Goal: Transaction & Acquisition: Purchase product/service

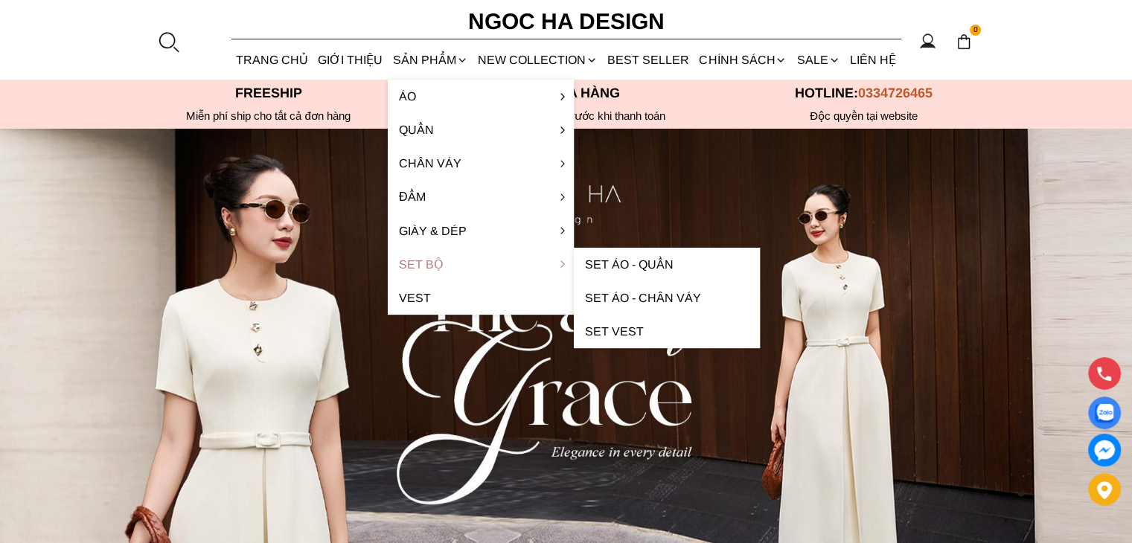
click at [412, 261] on link "Set Bộ" at bounding box center [481, 264] width 186 height 33
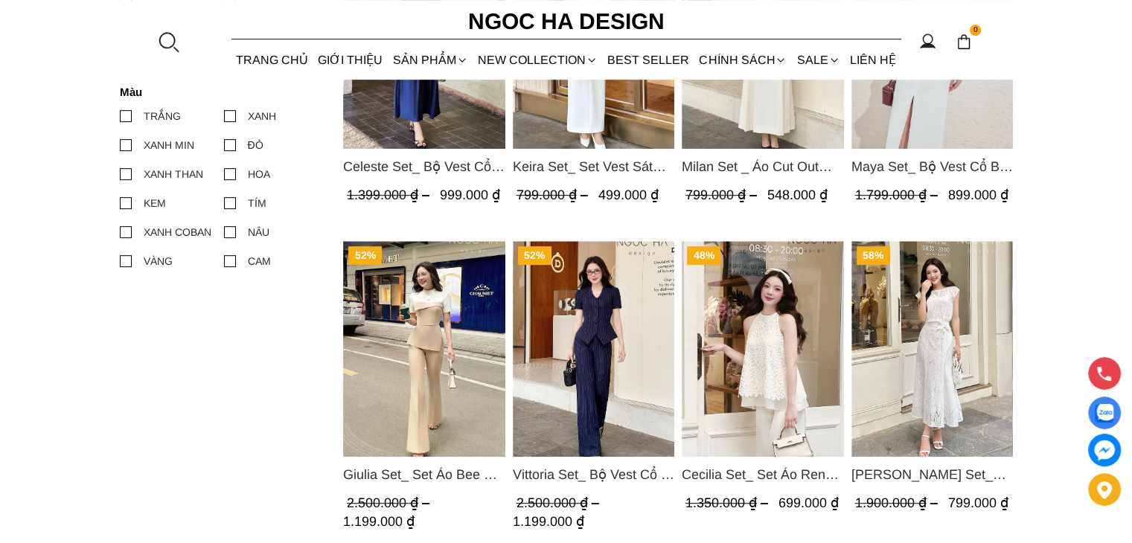
scroll to position [596, 0]
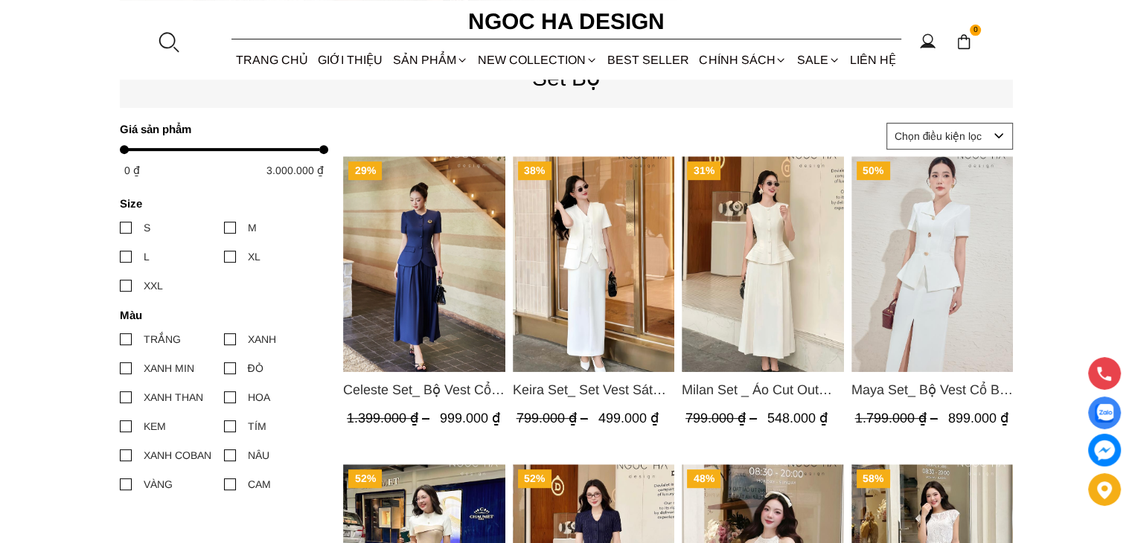
click at [443, 397] on span "Celeste Set_ Bộ Vest Cổ Tròn Chân Váy Nhún Xòe Màu Xanh Bò BJ142" at bounding box center [424, 390] width 162 height 21
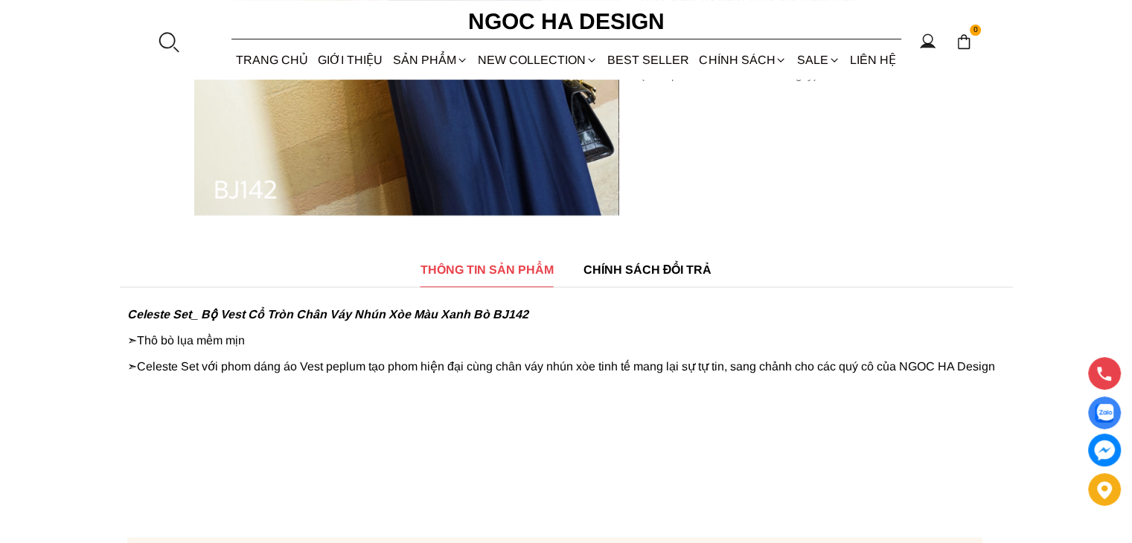
scroll to position [149, 0]
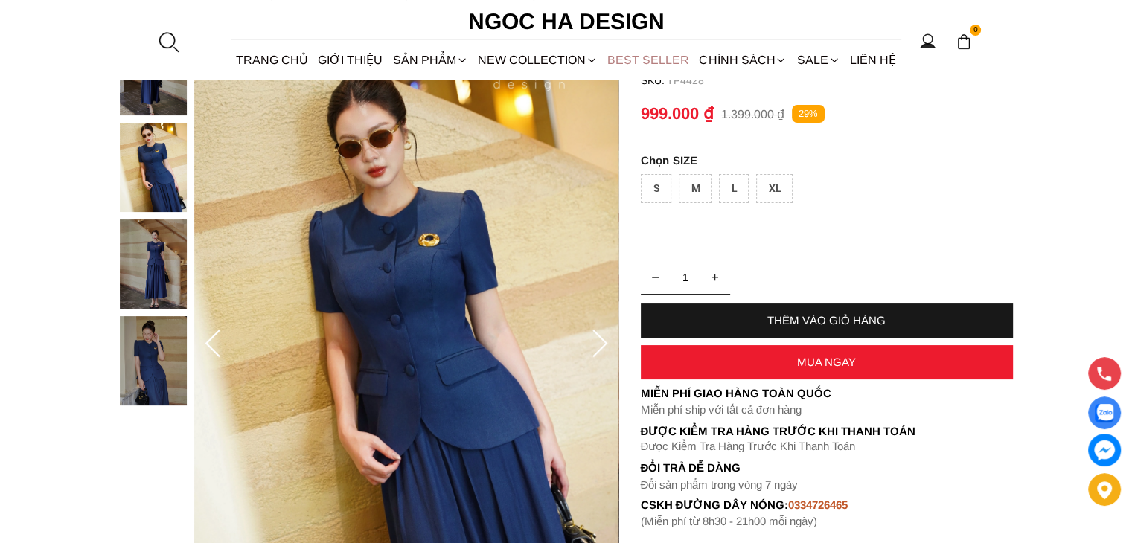
click at [631, 56] on link "BEST SELLER" at bounding box center [649, 59] width 92 height 39
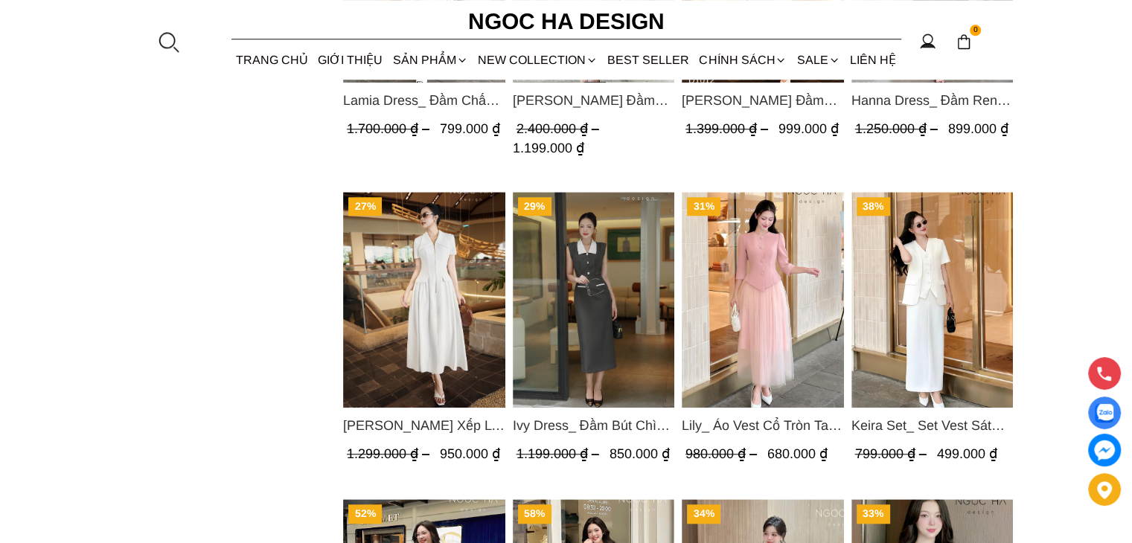
scroll to position [1340, 0]
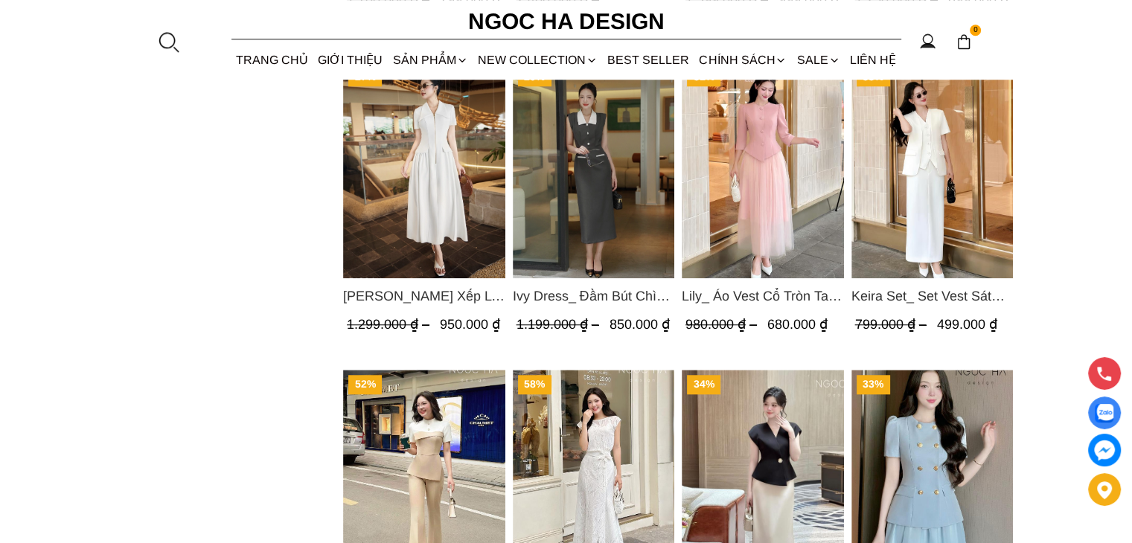
click at [945, 298] on span "Keira Set_ Set Vest Sát Nách Kết Hợp Chân Váy Bút Chì Mix Áo Khoác BJ141+ A1083" at bounding box center [932, 296] width 162 height 21
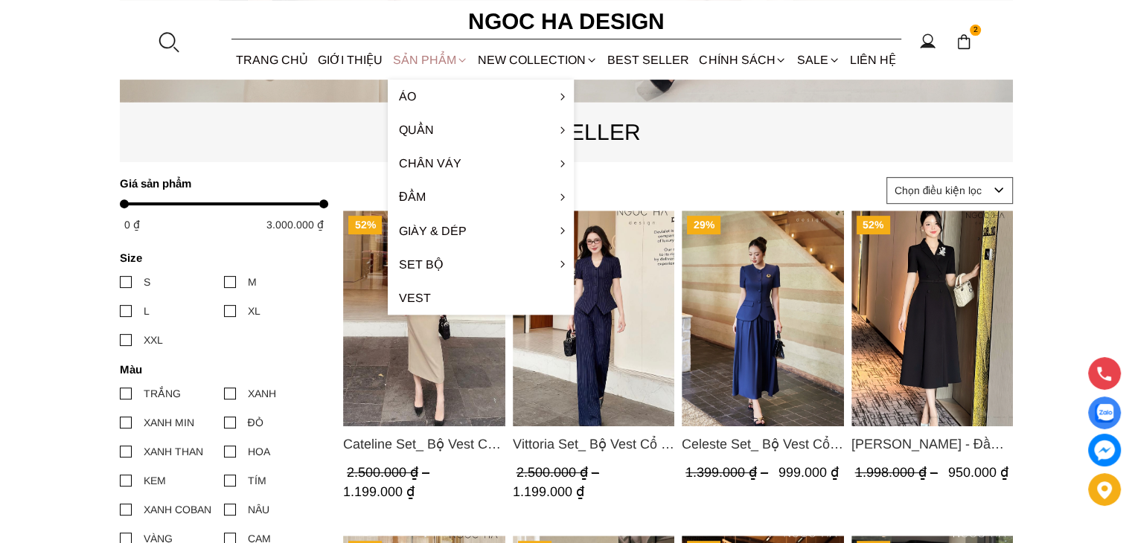
scroll to position [447, 0]
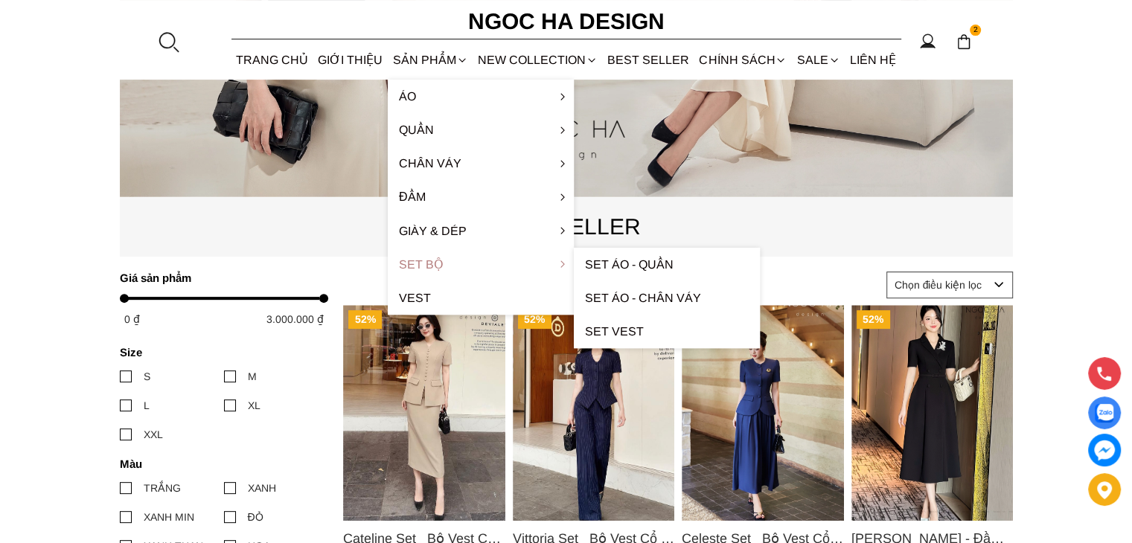
click at [430, 268] on link "Set Bộ" at bounding box center [481, 264] width 186 height 33
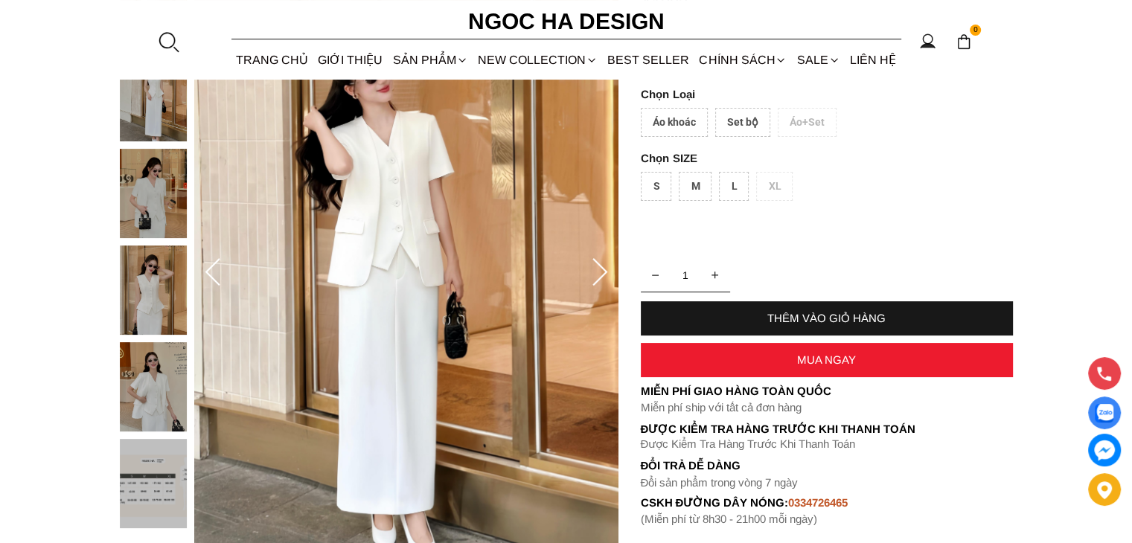
scroll to position [223, 0]
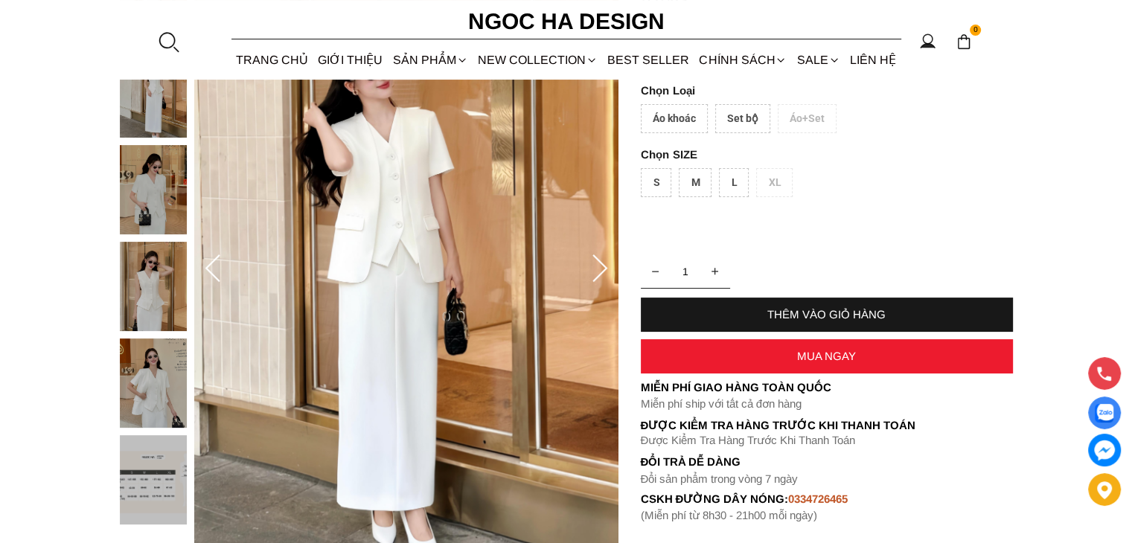
click at [156, 293] on img at bounding box center [153, 286] width 67 height 89
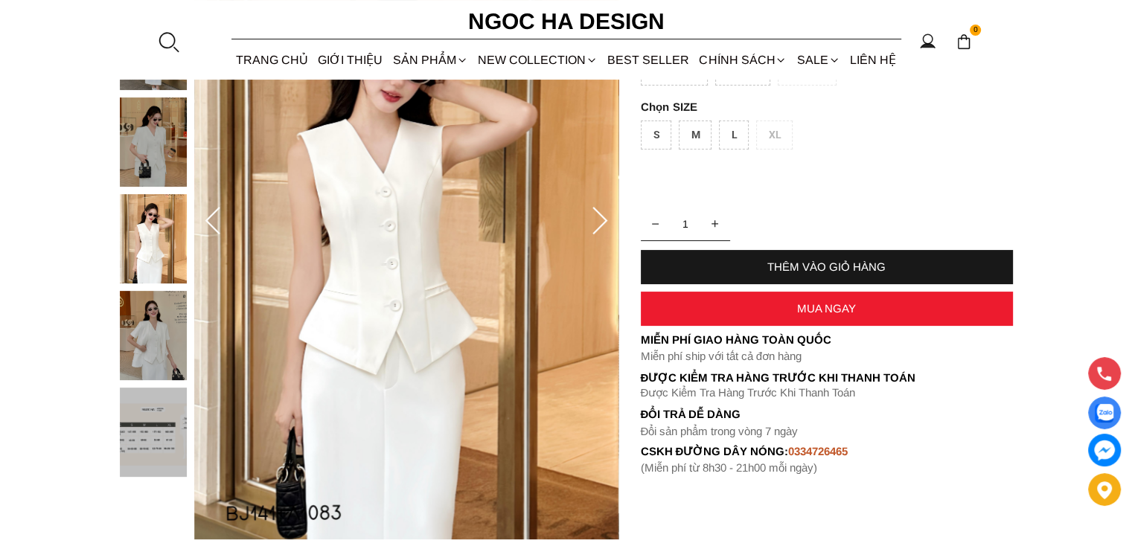
scroll to position [149, 0]
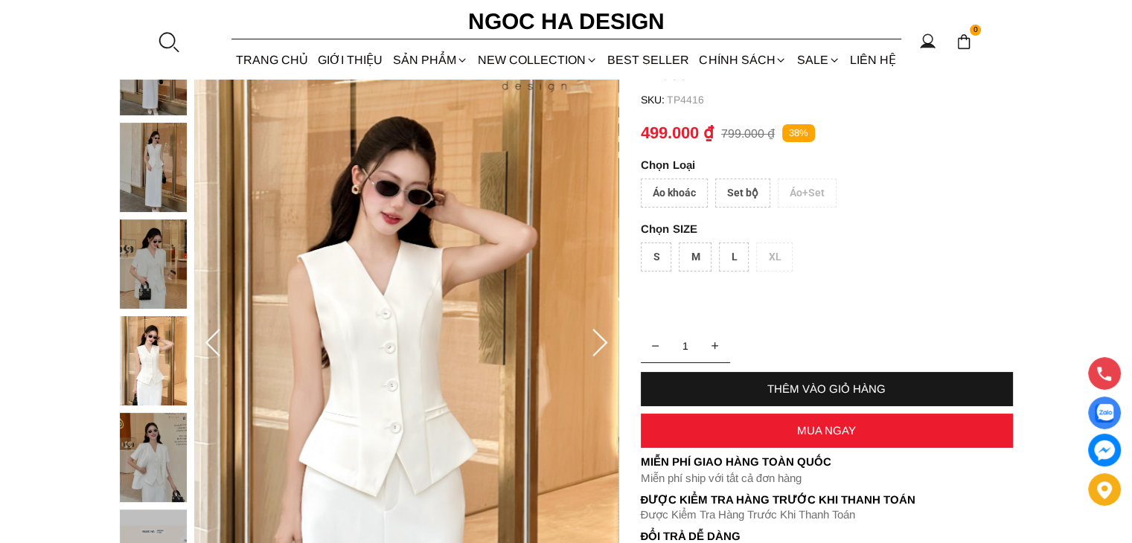
click at [721, 258] on div "L" at bounding box center [734, 257] width 30 height 29
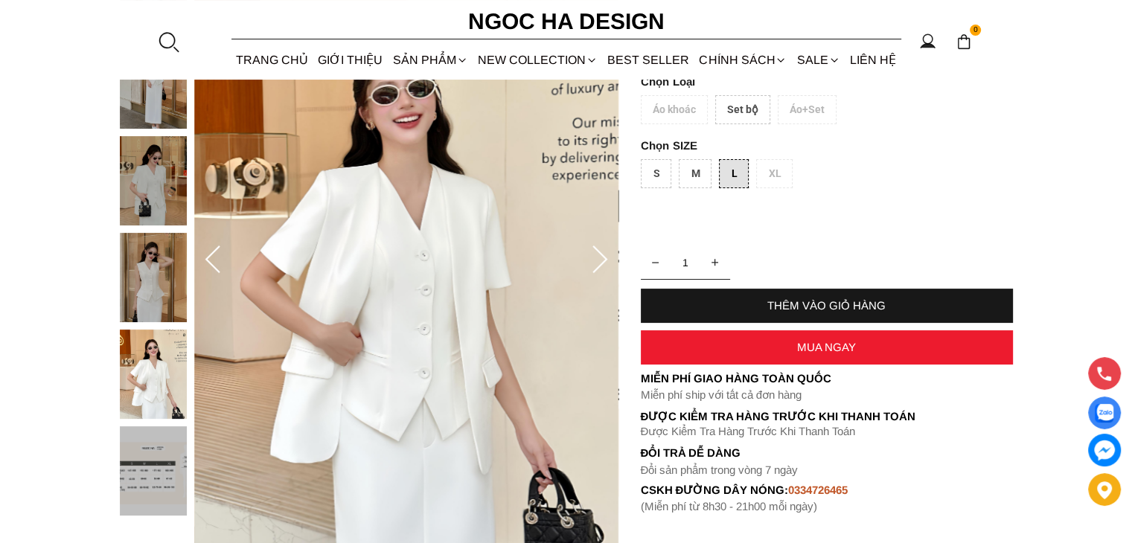
scroll to position [223, 0]
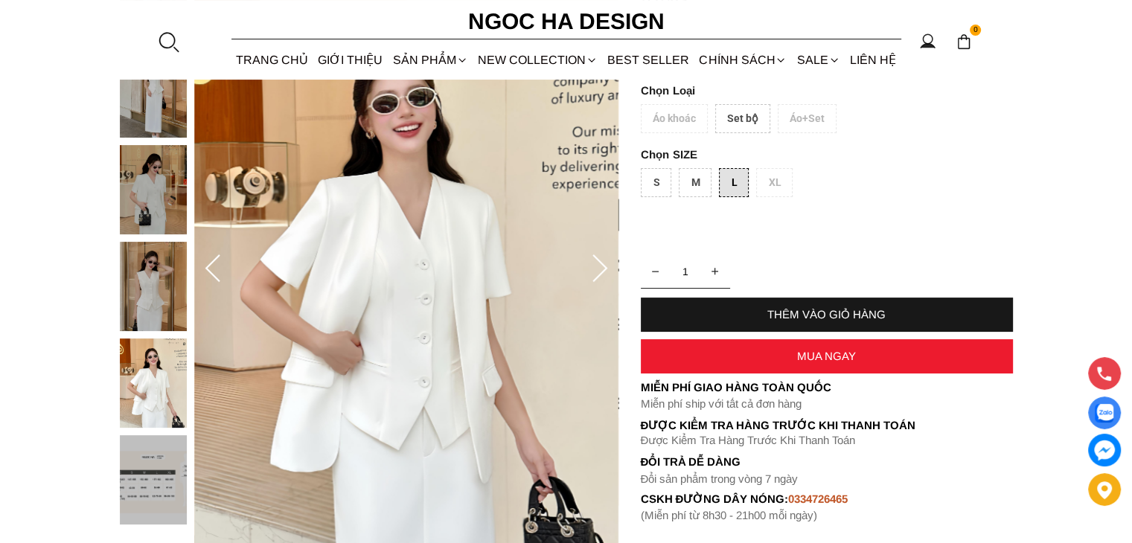
click at [843, 307] on div "THÊM VÀO GIỎ HÀNG" at bounding box center [827, 315] width 372 height 34
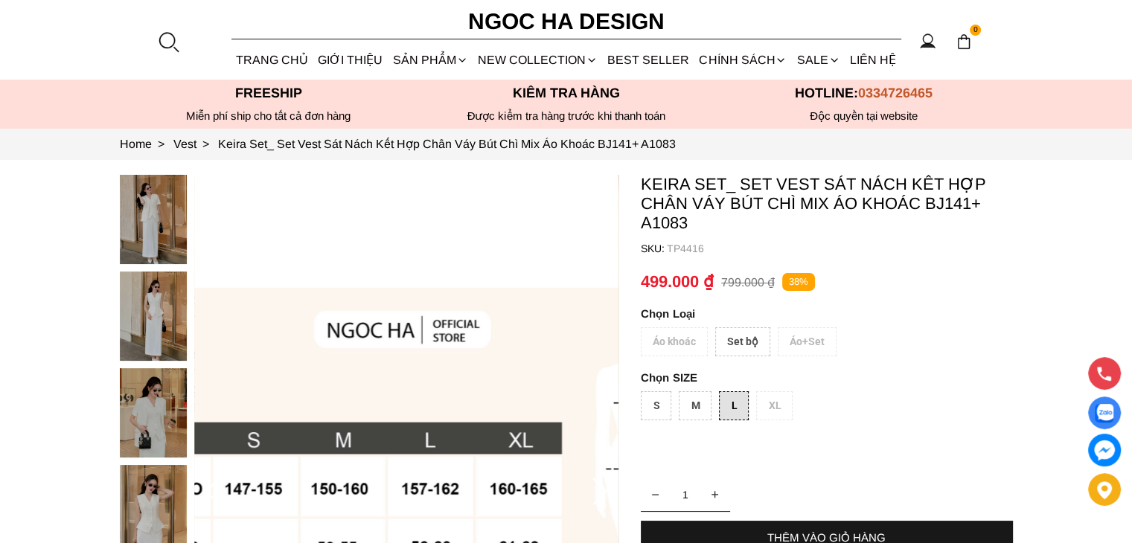
scroll to position [74, 0]
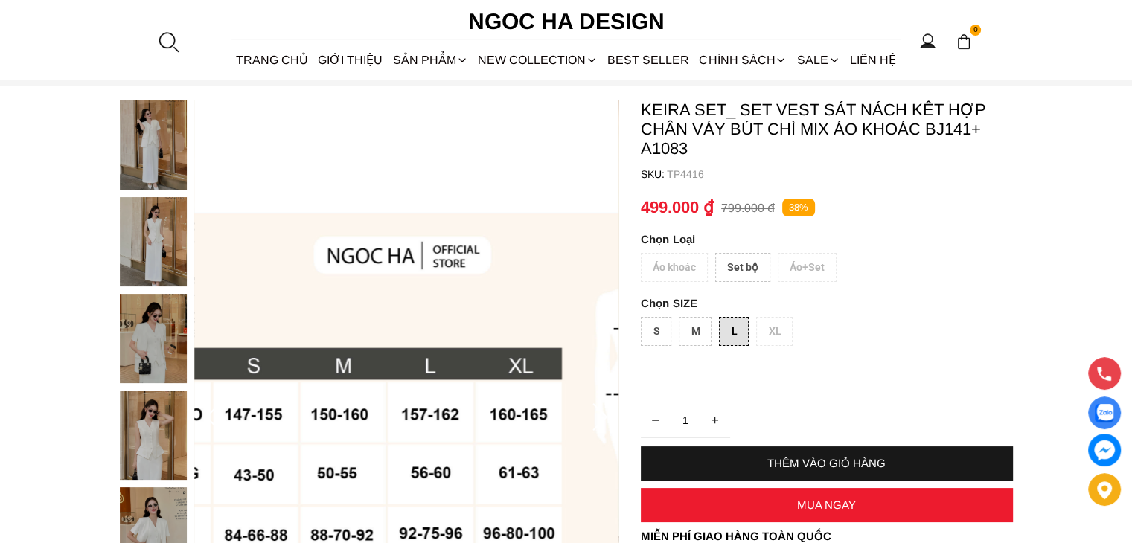
click at [815, 461] on div "THÊM VÀO GIỎ HÀNG" at bounding box center [827, 463] width 372 height 13
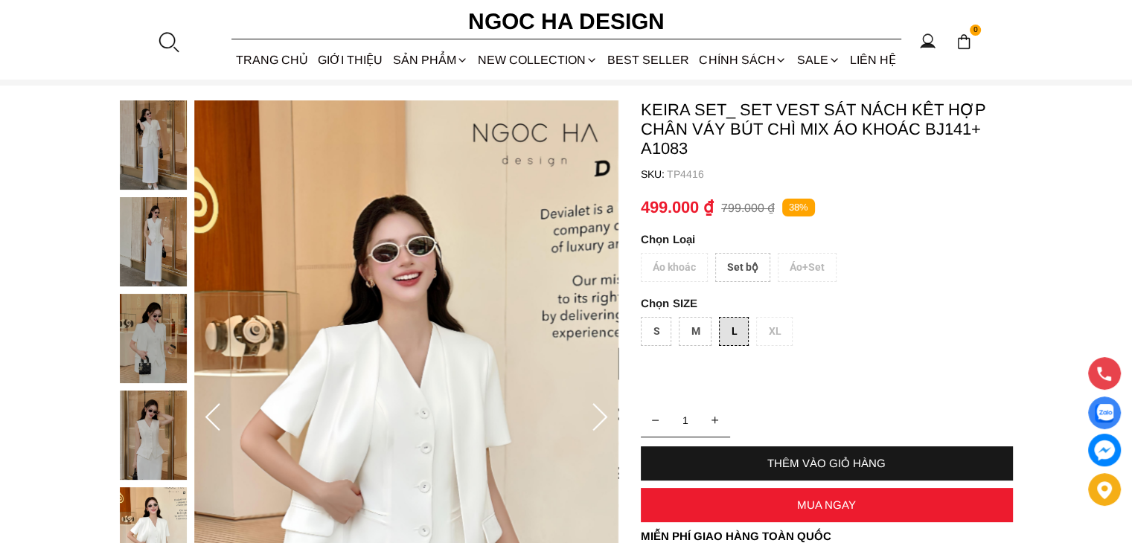
click at [722, 331] on div "L" at bounding box center [734, 331] width 30 height 29
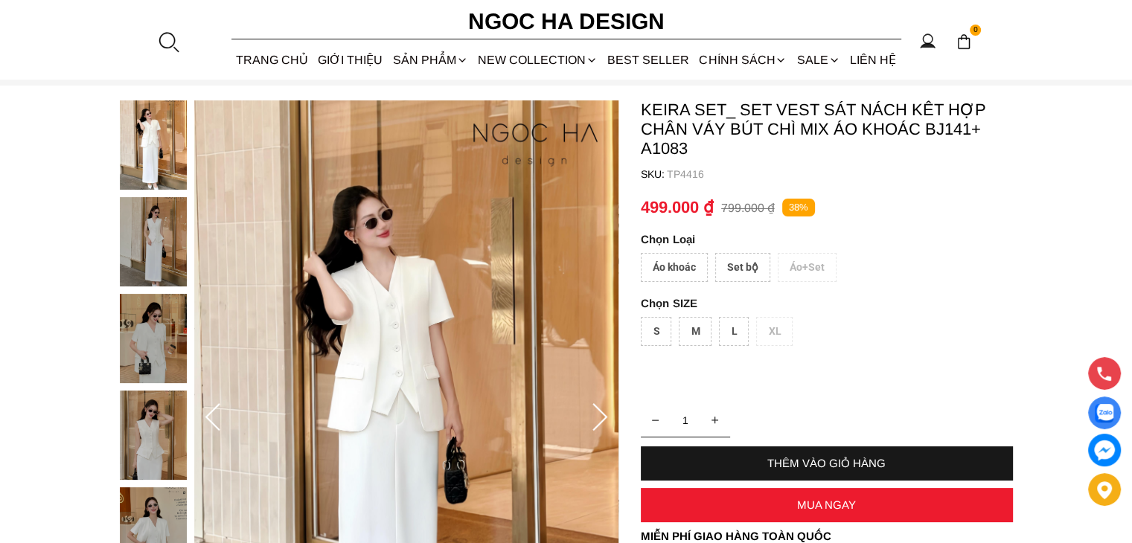
click at [860, 466] on div "THÊM VÀO GIỎ HÀNG" at bounding box center [827, 463] width 372 height 13
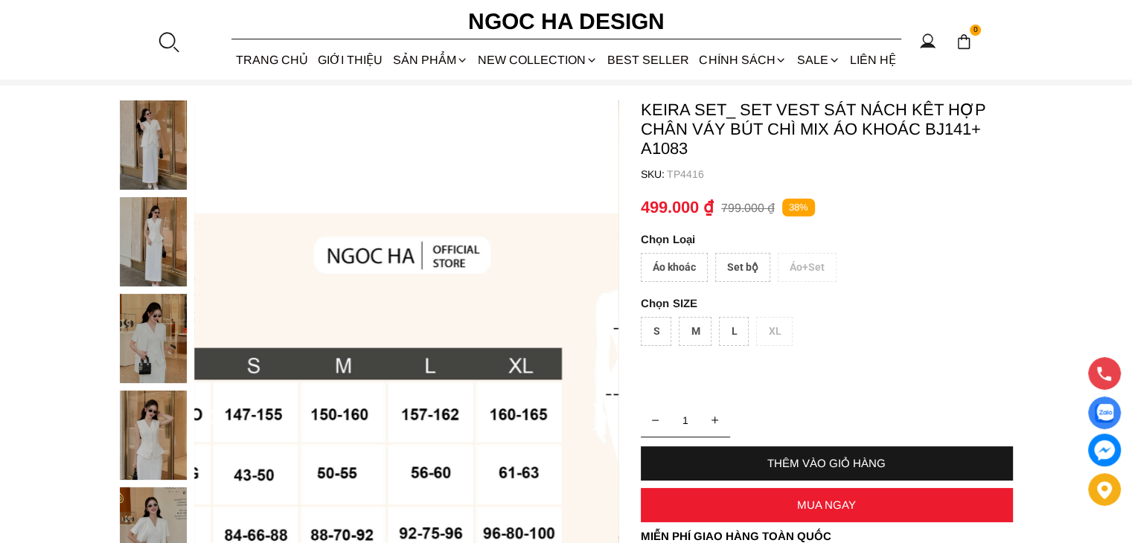
click at [685, 421] on input "1" at bounding box center [685, 421] width 89 height 30
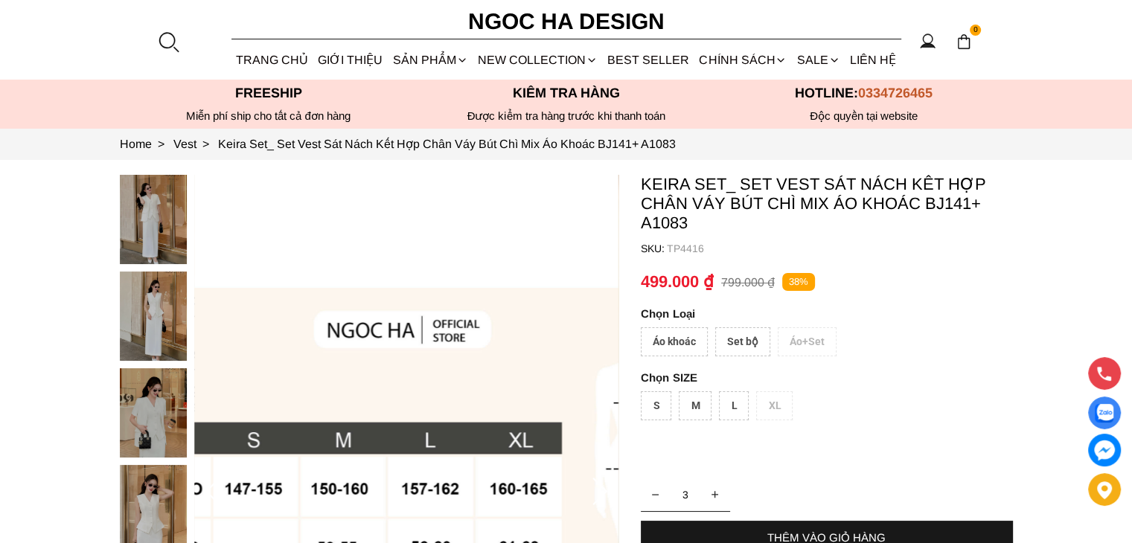
scroll to position [372, 0]
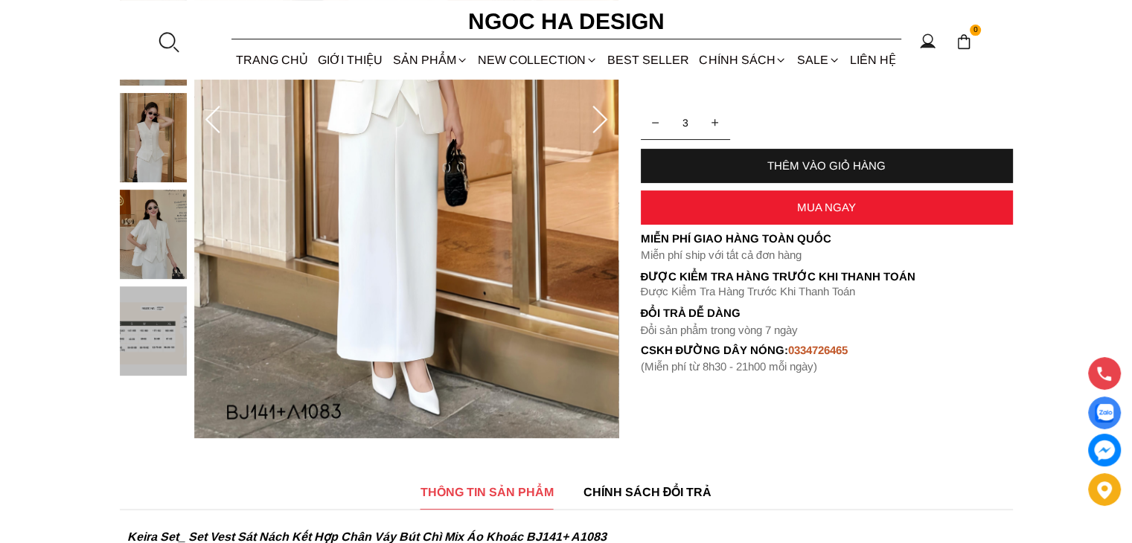
click at [826, 170] on div "THÊM VÀO GIỎ HÀNG" at bounding box center [827, 165] width 372 height 13
click at [980, 48] on div "Vui lòng chọn thuộc tính SIZE" at bounding box center [1007, 51] width 143 height 18
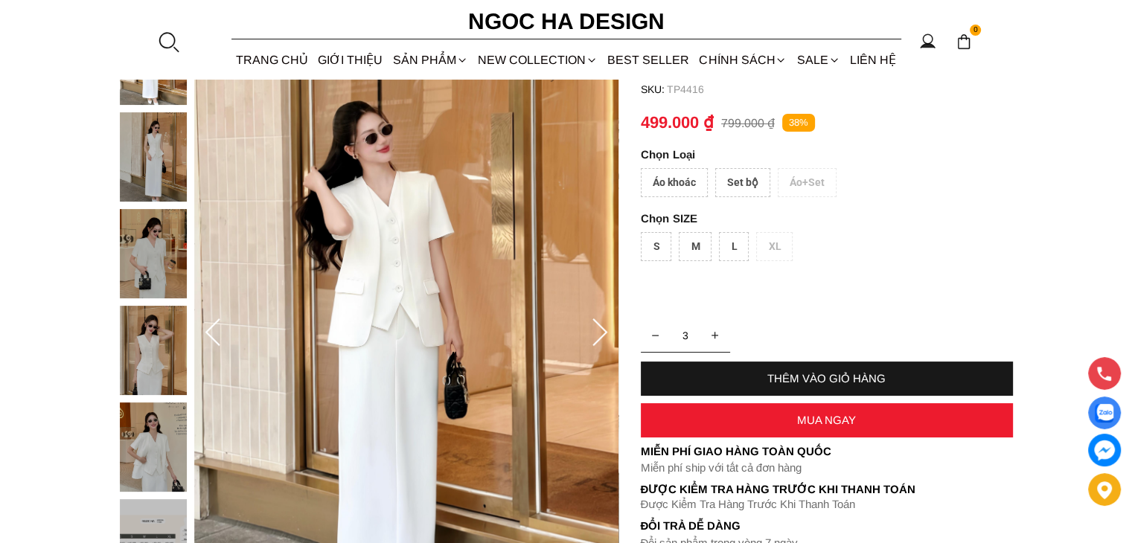
scroll to position [149, 0]
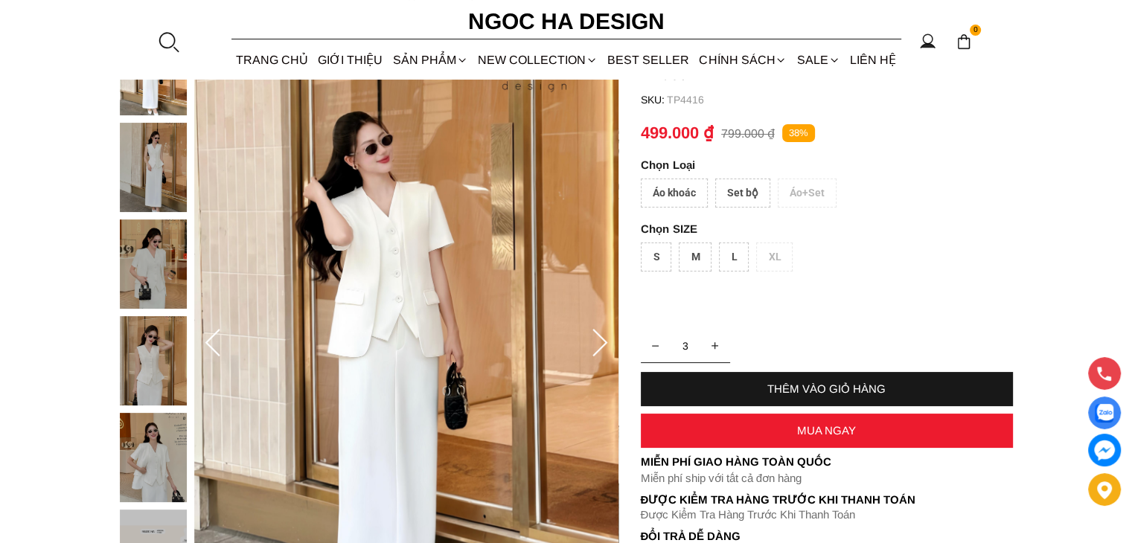
click at [654, 349] on button "button" at bounding box center [656, 346] width 30 height 30
type input "1"
click at [727, 255] on div "L" at bounding box center [734, 257] width 30 height 29
click at [840, 392] on div "THÊM VÀO GIỎ HÀNG" at bounding box center [827, 389] width 372 height 13
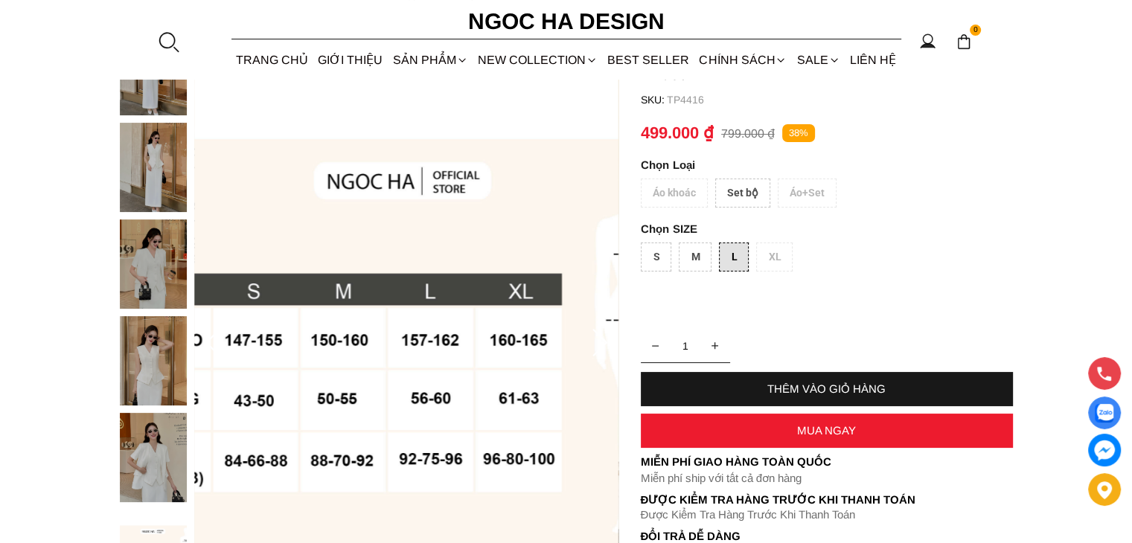
click at [747, 197] on div "Set bộ" at bounding box center [742, 193] width 55 height 29
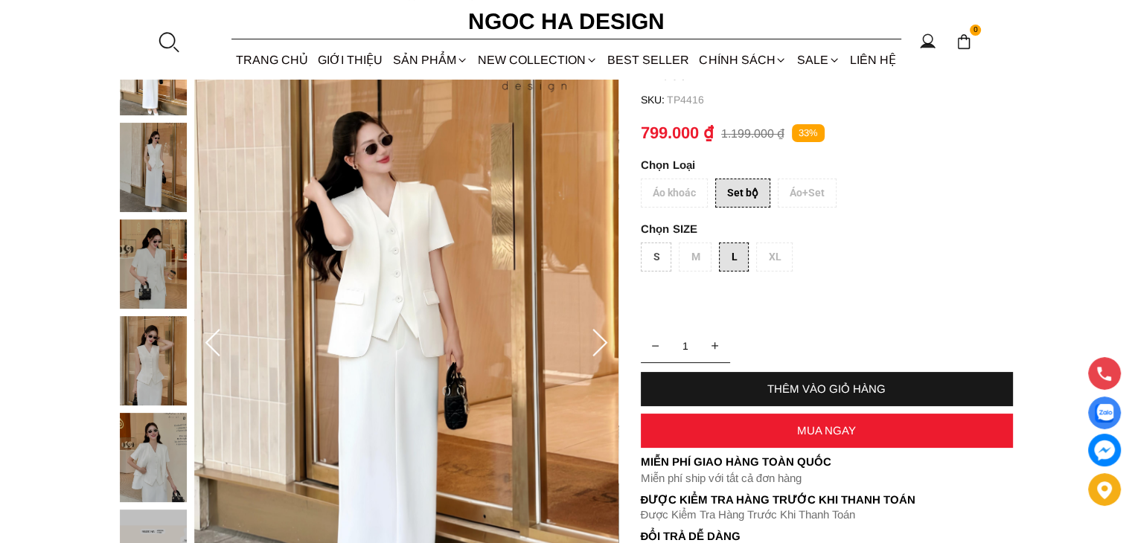
click at [850, 390] on div "THÊM VÀO GIỎ HÀNG" at bounding box center [827, 389] width 372 height 13
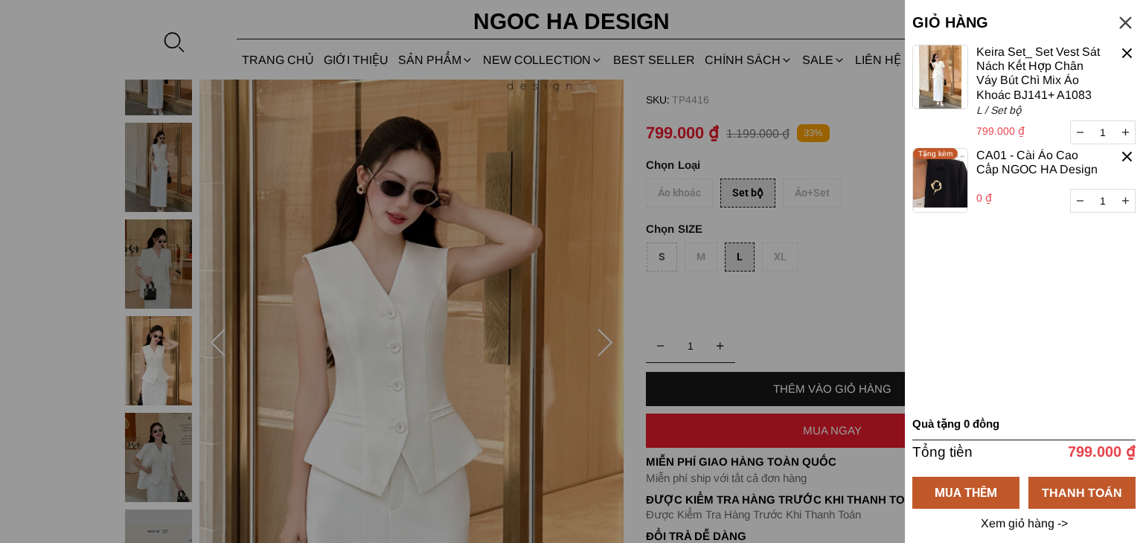
click at [1128, 46] on div at bounding box center [1127, 53] width 17 height 17
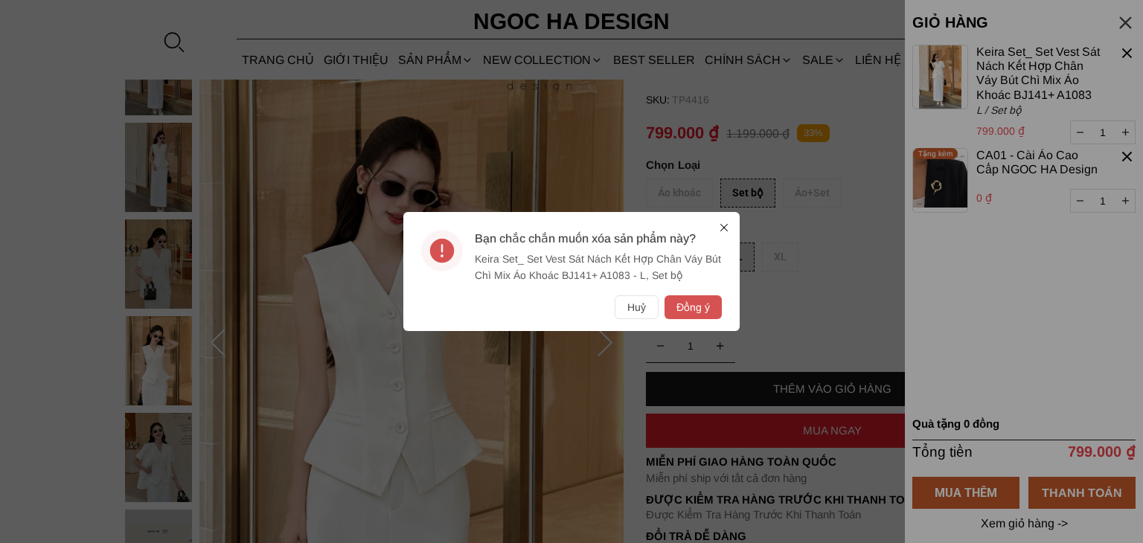
click at [724, 219] on div "Bạn chắc chắn muốn xóa sản phẩm này? Keira Set_ Set Vest Sát Nách Kết Hợp Chân …" at bounding box center [571, 271] width 336 height 119
click at [729, 224] on div "Bạn chắc chắn muốn xóa sản phẩm này? Keira Set_ Set Vest Sát Nách Kết Hợp Chân …" at bounding box center [571, 271] width 336 height 119
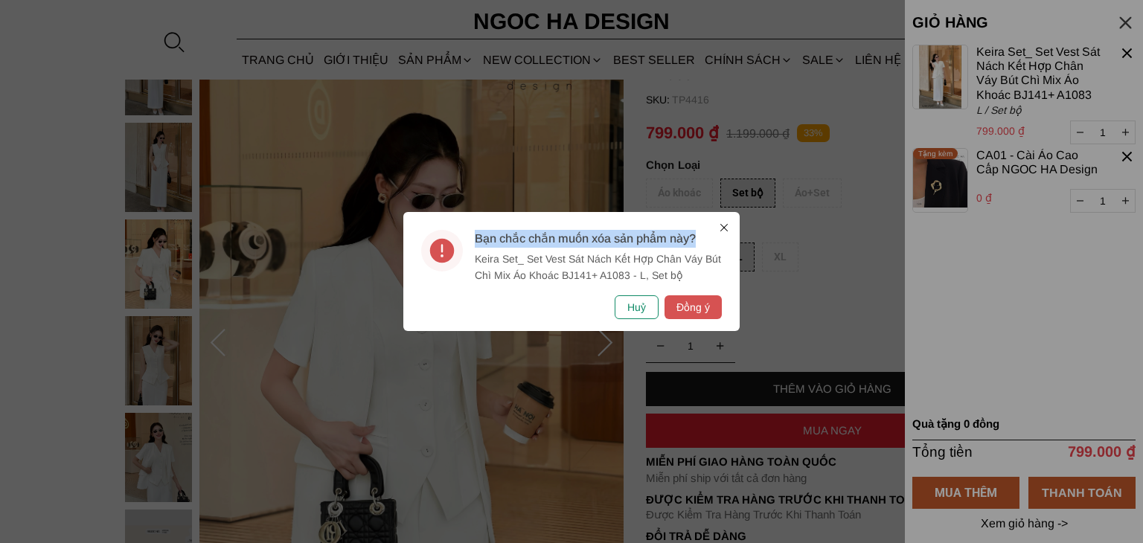
click at [639, 313] on button "Huỷ" at bounding box center [637, 308] width 44 height 24
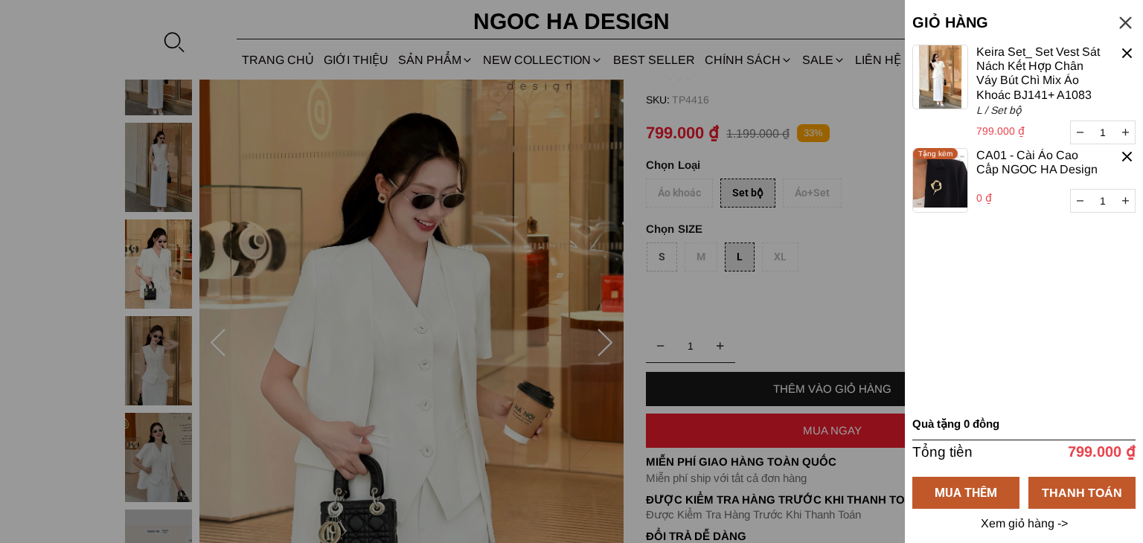
click at [826, 320] on div at bounding box center [571, 271] width 1143 height 543
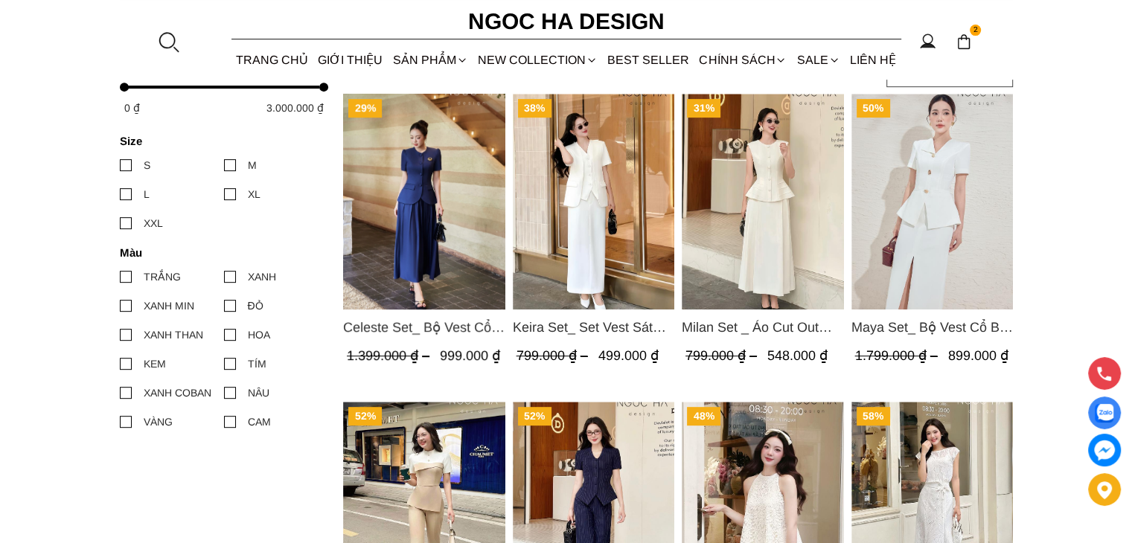
scroll to position [670, 0]
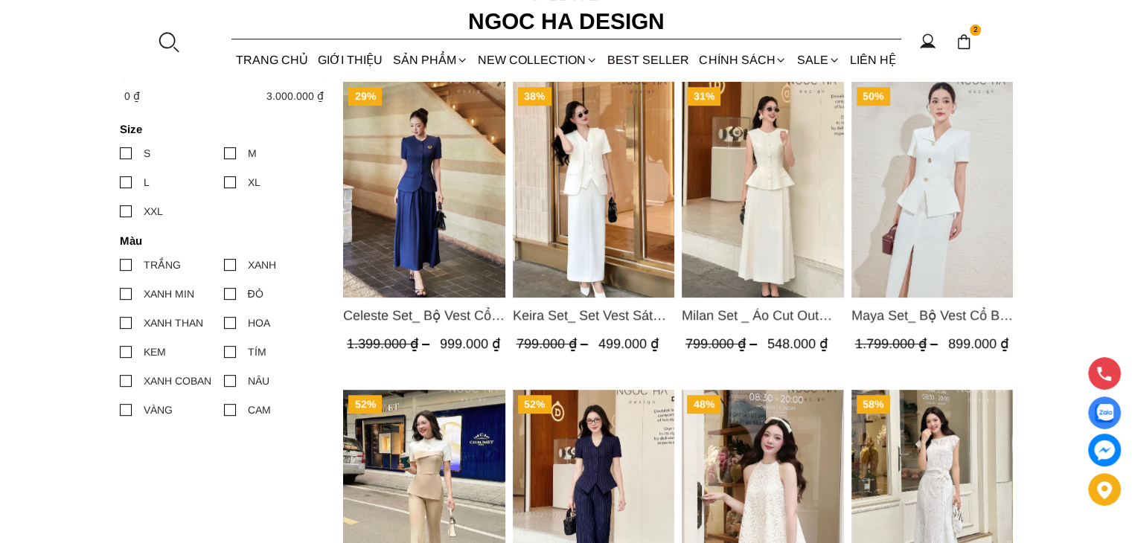
click at [962, 39] on img at bounding box center [964, 41] width 16 height 16
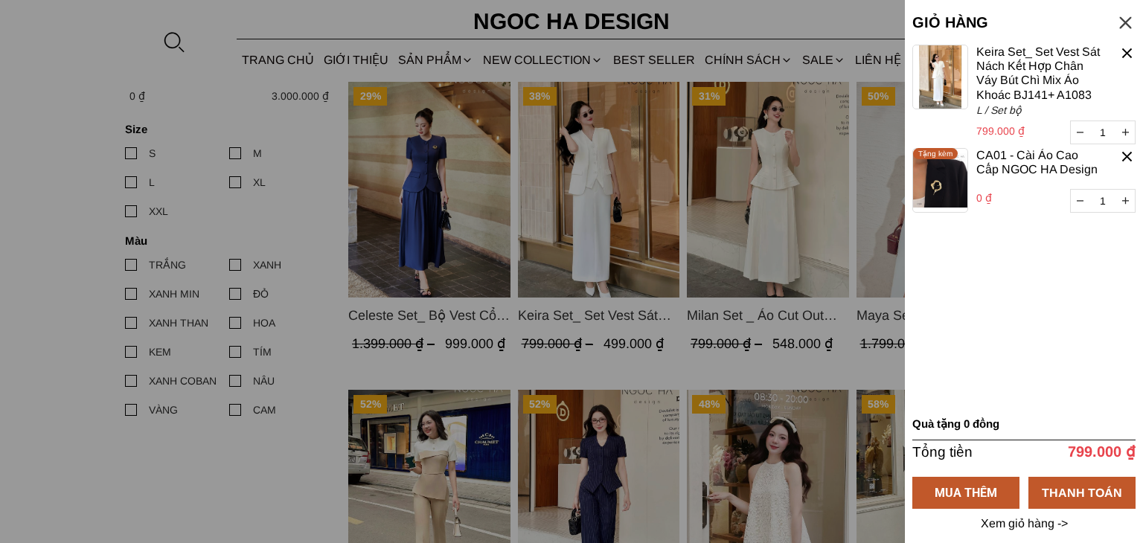
click at [1128, 54] on div at bounding box center [1127, 53] width 17 height 17
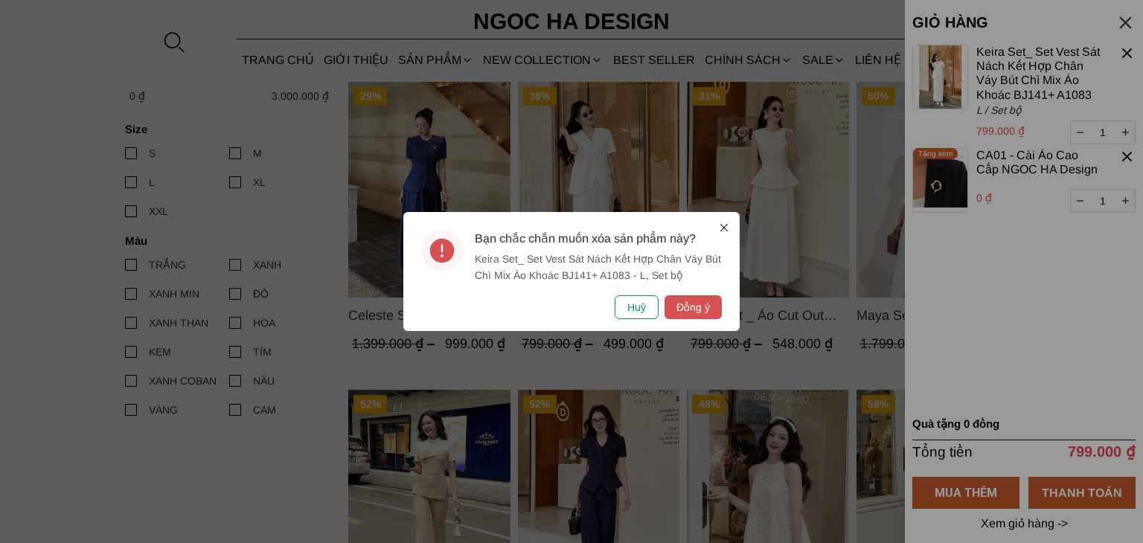
click at [645, 307] on button "Huỷ" at bounding box center [637, 308] width 44 height 24
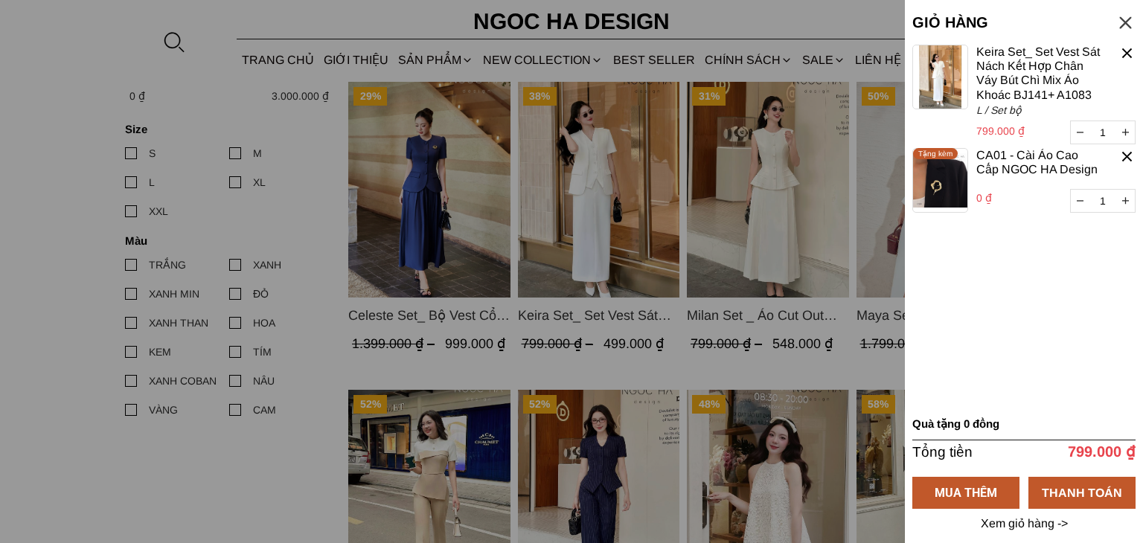
click at [689, 32] on div at bounding box center [571, 271] width 1143 height 543
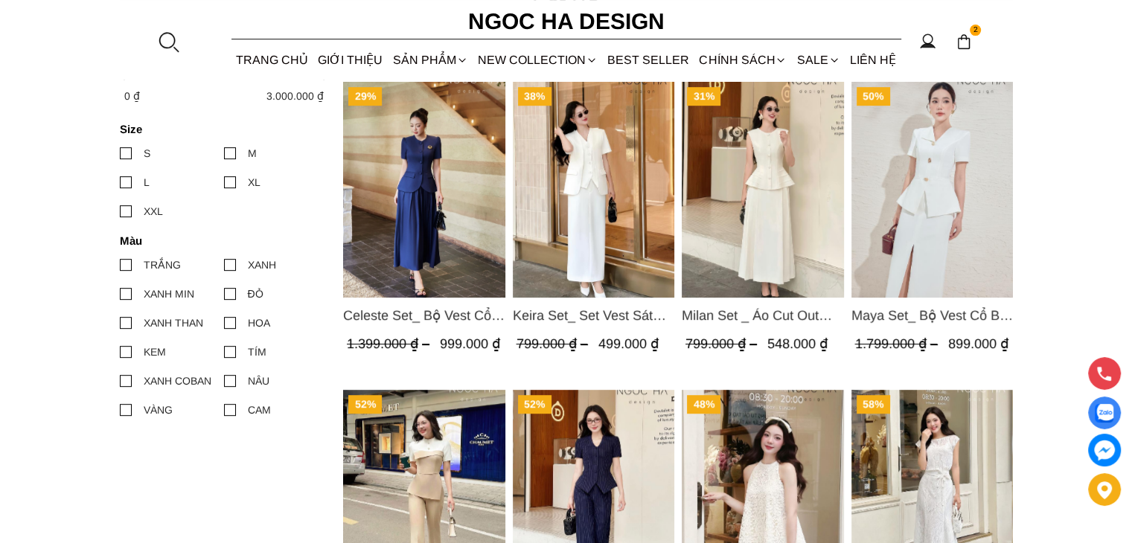
drag, startPoint x: 968, startPoint y: 313, endPoint x: 1050, endPoint y: 391, distance: 112.1
click at [1045, 391] on section "29% Celeste Set_ Bộ Vest Cổ Tròn Chân Váy Nhún Xòe Màu Xanh Bò BJ142 1.399.000 …" at bounding box center [566, 275] width 1132 height 1570
click at [783, 313] on span "Milan Set _ Áo Cut Out Tùng Không Tay Kết Hợp Chân Váy Xếp Ly A1080+CV139" at bounding box center [763, 315] width 162 height 21
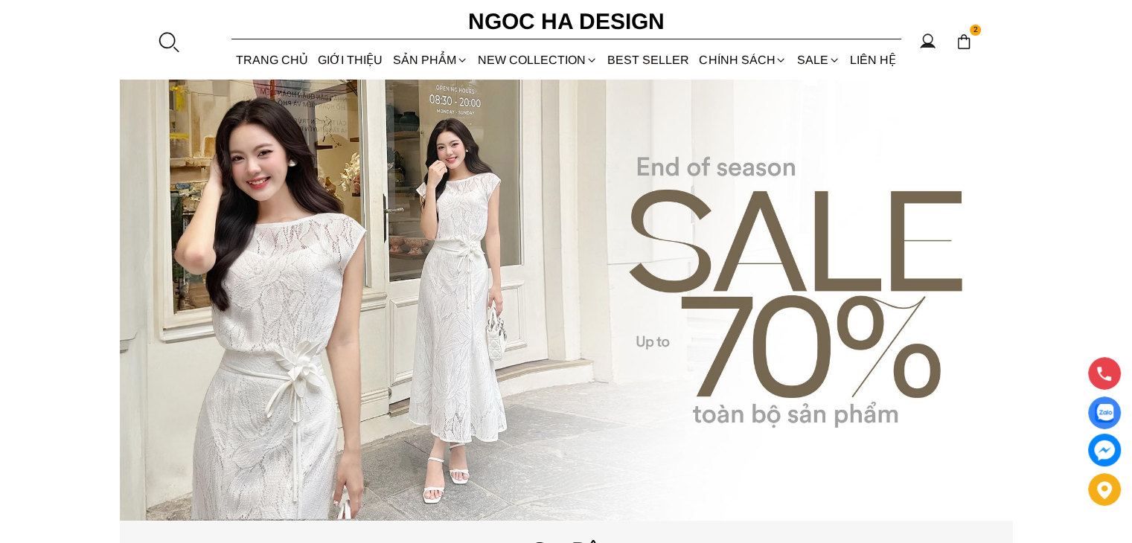
scroll to position [61, 0]
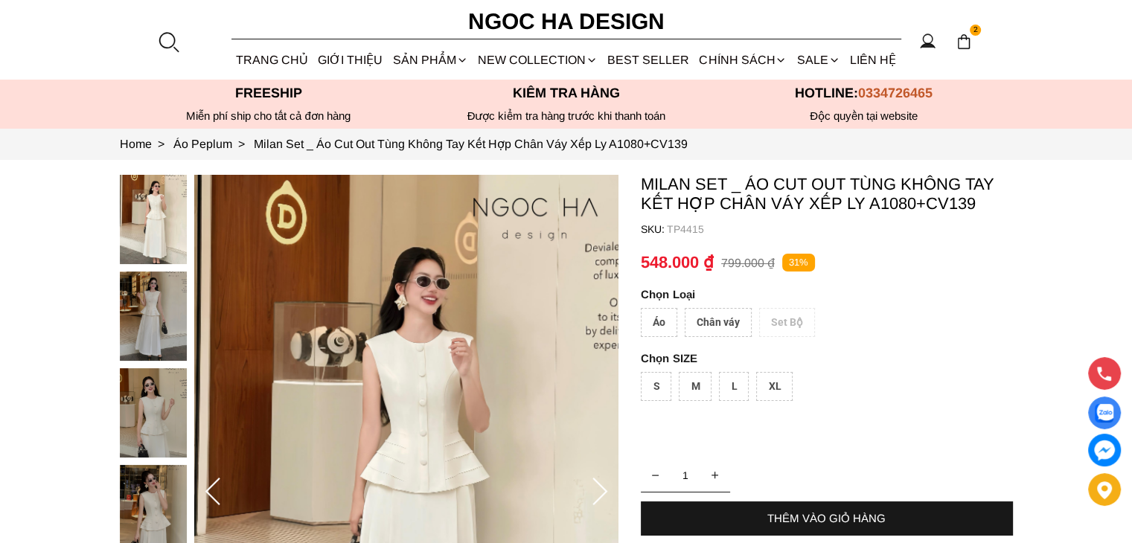
click at [649, 318] on div "Áo" at bounding box center [659, 322] width 36 height 29
drag, startPoint x: 707, startPoint y: 322, endPoint x: 709, endPoint y: 310, distance: 12.1
click at [709, 310] on div "Chân váy" at bounding box center [718, 322] width 67 height 29
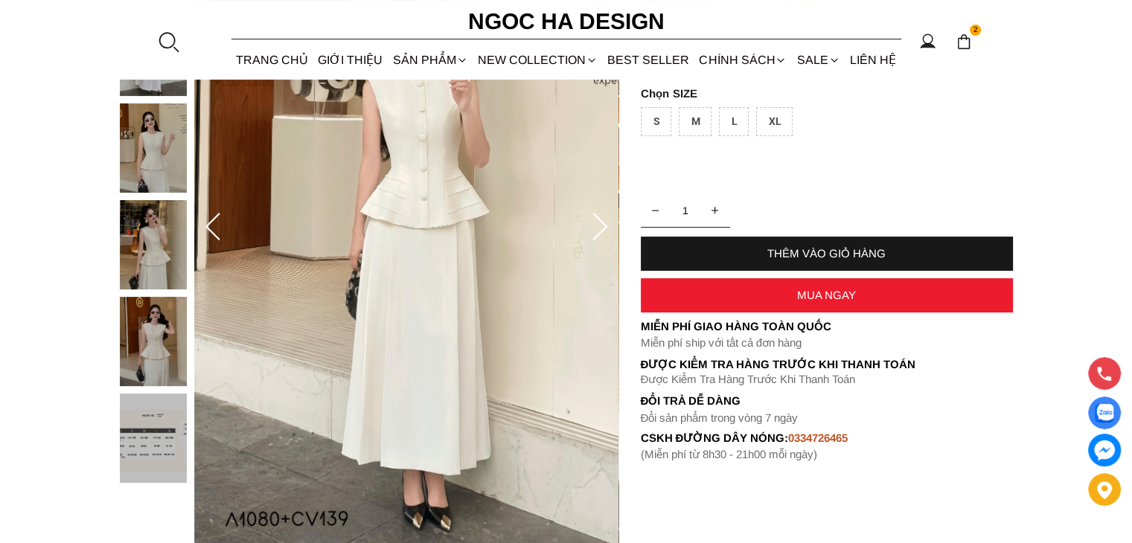
scroll to position [372, 0]
